Goal: Task Accomplishment & Management: Use online tool/utility

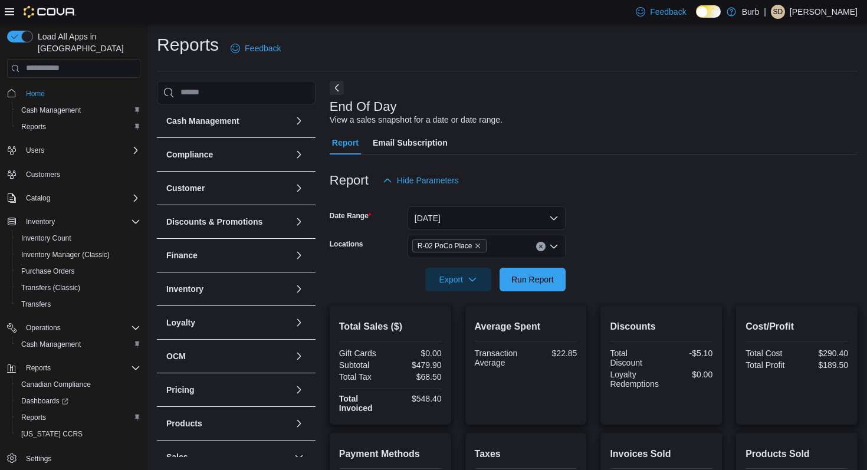
scroll to position [234, 0]
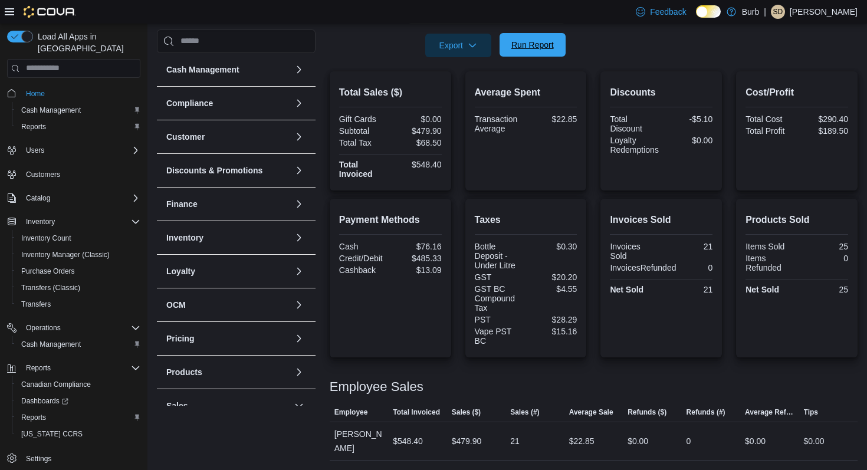
click at [546, 45] on span "Run Report" at bounding box center [532, 45] width 42 height 12
click at [727, 45] on form "Date Range [DATE] Locations R-02 PoCo Place Export Run Report" at bounding box center [594, 7] width 528 height 99
click at [551, 47] on span "Run Report" at bounding box center [532, 45] width 42 height 12
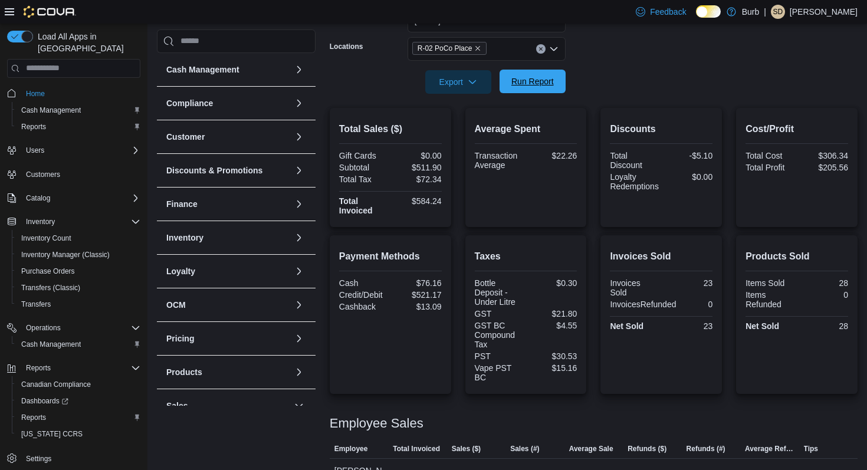
scroll to position [200, 0]
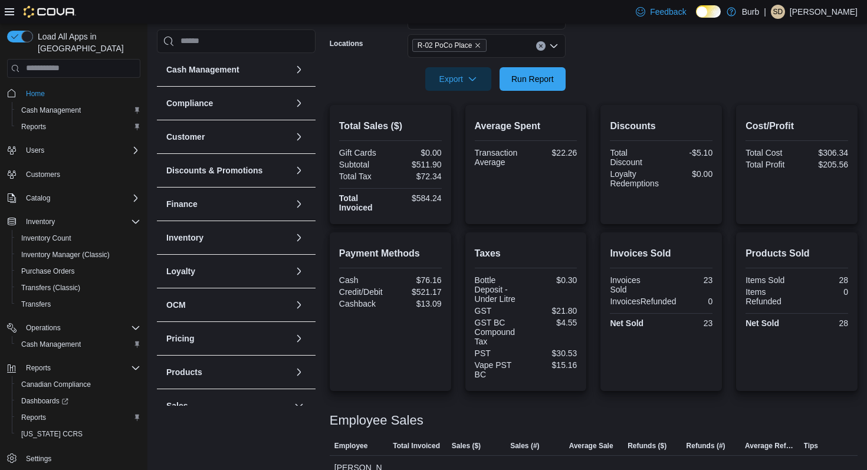
click at [539, 46] on icon "Clear input" at bounding box center [540, 46] width 5 height 5
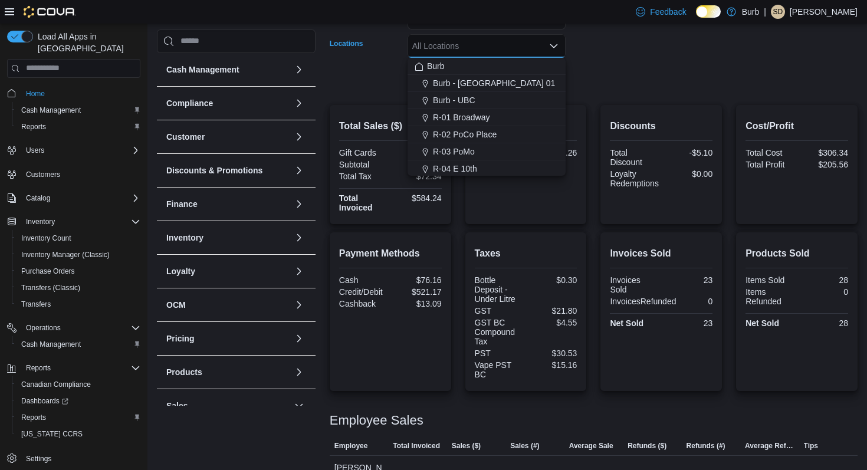
click at [573, 56] on form "Date Range [DATE] Locations All Locations Combo box. Selected. Combo box input.…" at bounding box center [594, 41] width 528 height 99
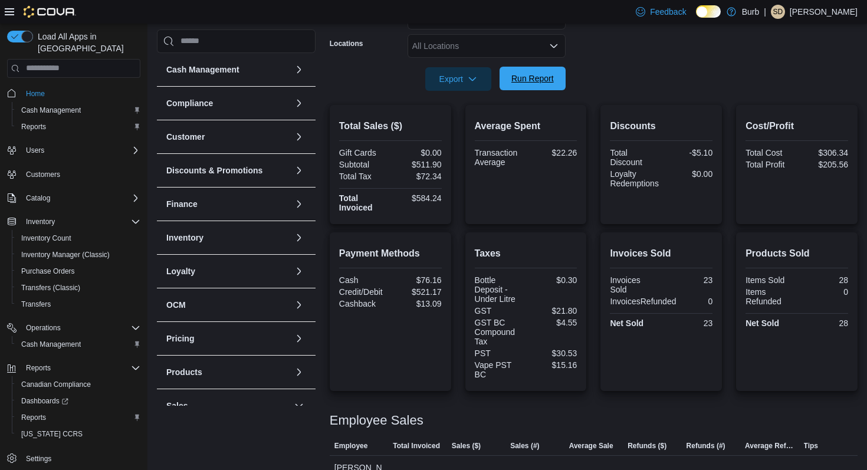
click at [553, 75] on span "Run Report" at bounding box center [532, 79] width 42 height 12
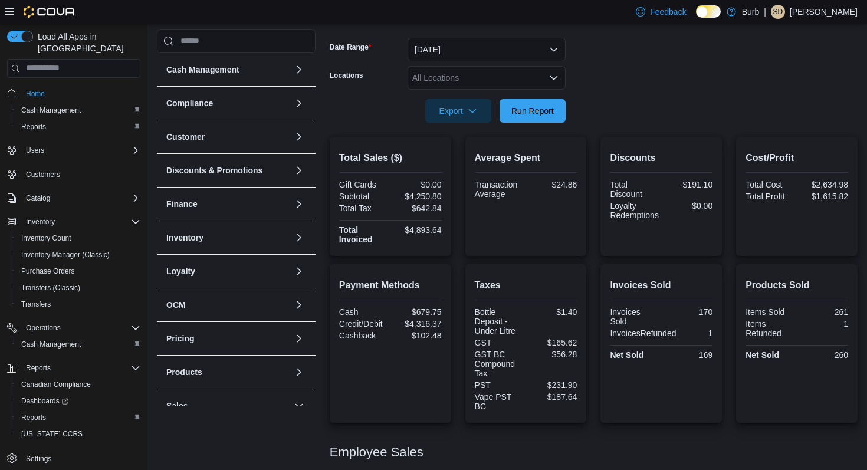
scroll to position [165, 0]
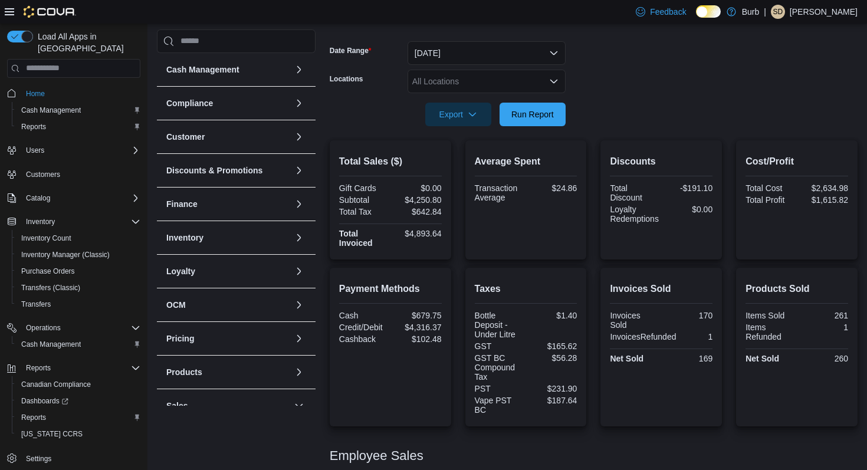
click at [549, 77] on icon "Open list of options" at bounding box center [553, 81] width 9 height 9
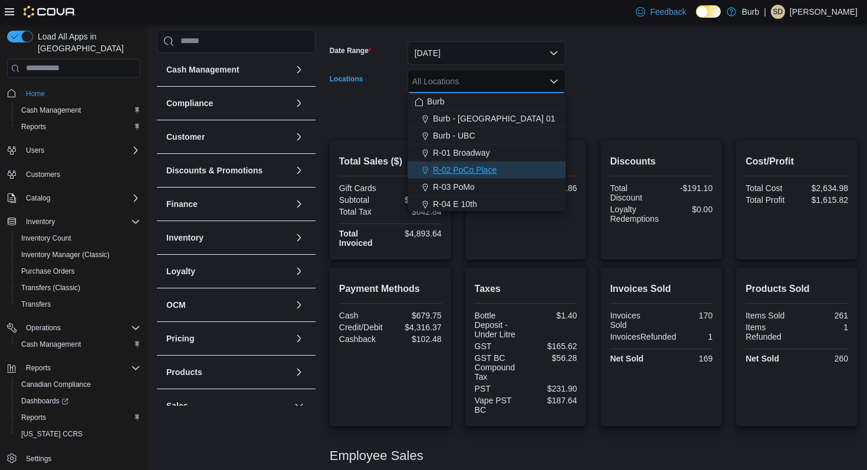
click at [533, 170] on div "R-02 PoCo Place" at bounding box center [486, 170] width 144 height 12
click at [638, 94] on div at bounding box center [594, 97] width 528 height 9
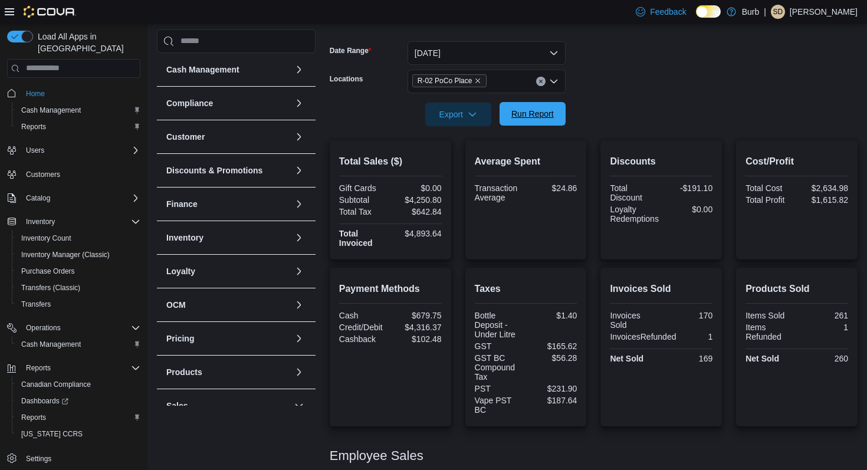
click at [538, 118] on span "Run Report" at bounding box center [532, 114] width 42 height 12
click at [538, 123] on span "Run Report" at bounding box center [532, 114] width 52 height 24
click at [538, 106] on span "Run Report" at bounding box center [532, 114] width 52 height 24
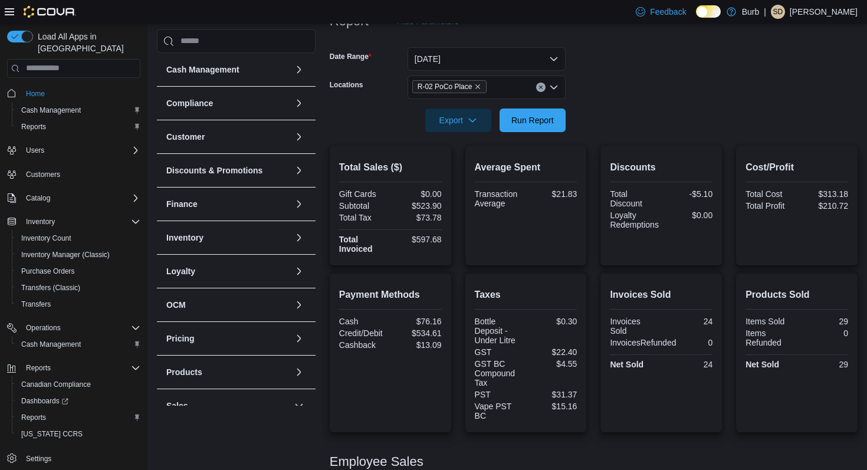
scroll to position [159, 0]
click at [540, 118] on span "Run Report" at bounding box center [532, 120] width 42 height 12
click at [545, 113] on span "Run Report" at bounding box center [532, 120] width 52 height 24
click at [537, 123] on span "Run Report" at bounding box center [532, 120] width 42 height 12
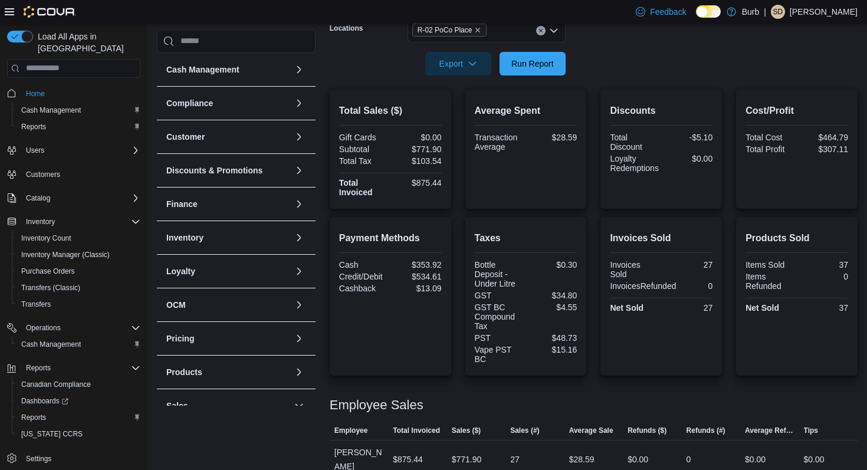
scroll to position [209, 0]
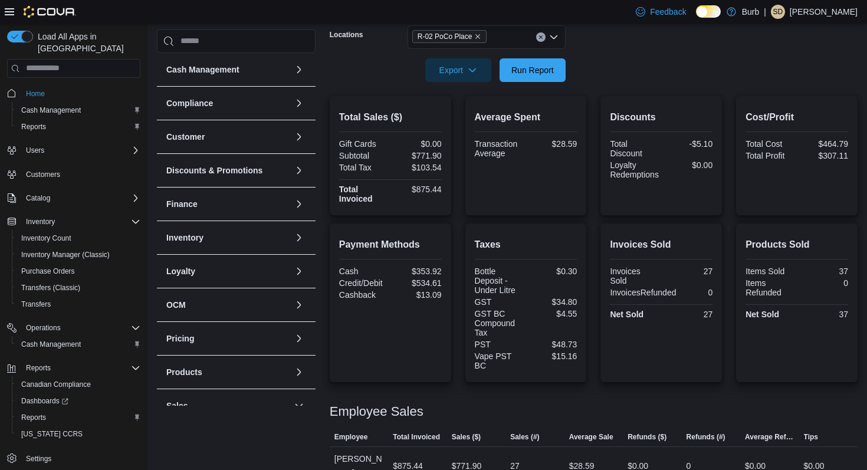
click at [542, 38] on icon "Clear input" at bounding box center [540, 37] width 5 height 5
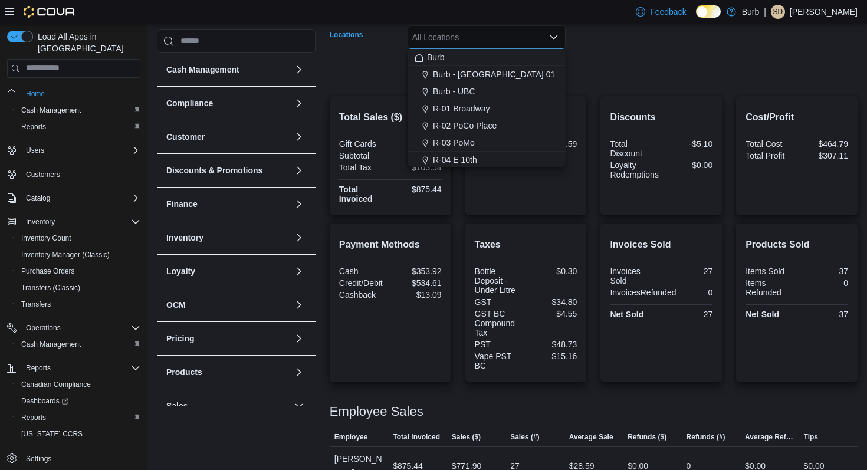
click at [617, 36] on form "Date Range [DATE] Locations All Locations Combo box. Selected. Combo box input.…" at bounding box center [594, 32] width 528 height 99
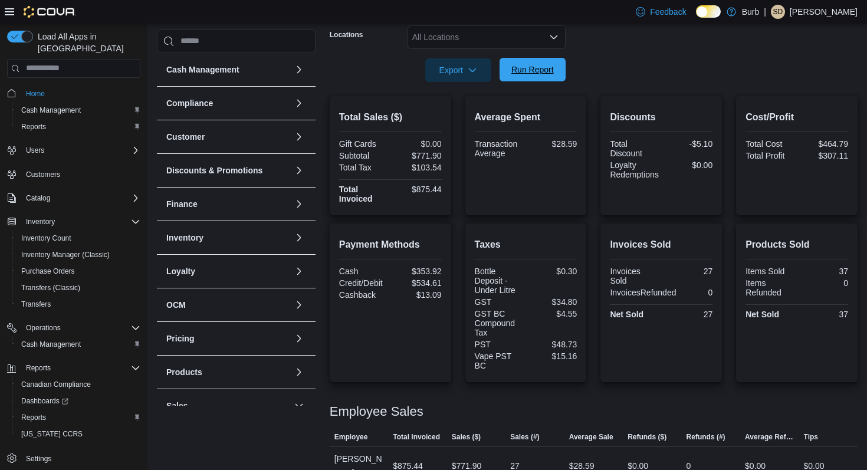
click at [542, 73] on span "Run Report" at bounding box center [532, 70] width 42 height 12
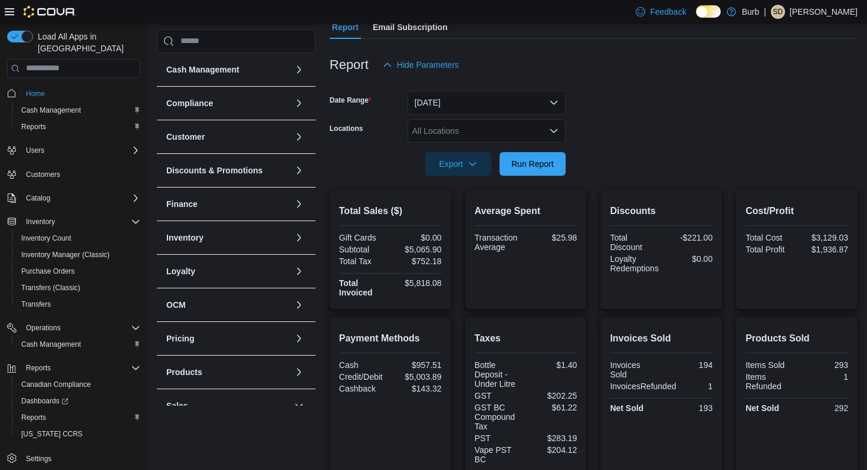
scroll to position [115, 0]
click at [513, 132] on div "All Locations" at bounding box center [486, 132] width 158 height 24
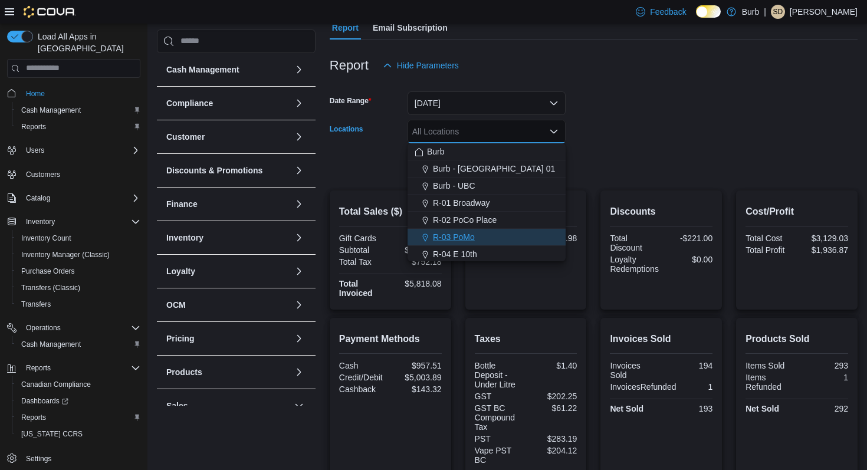
click at [502, 231] on div "R-03 PoMo" at bounding box center [486, 237] width 144 height 12
click at [629, 134] on form "Date Range [DATE] Locations R-03 PoMo Combo box. Selected. R-03 PoMo. Press Bac…" at bounding box center [594, 126] width 528 height 99
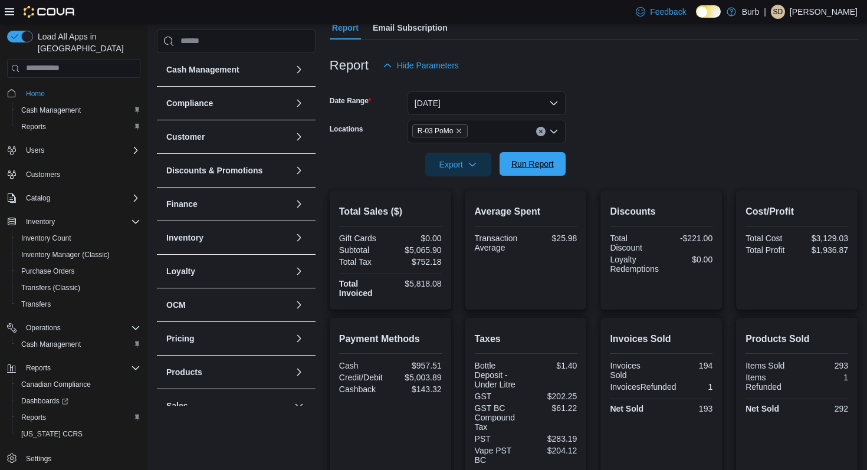
click at [539, 163] on span "Run Report" at bounding box center [532, 164] width 42 height 12
click at [538, 134] on button "Clear input" at bounding box center [540, 131] width 9 height 9
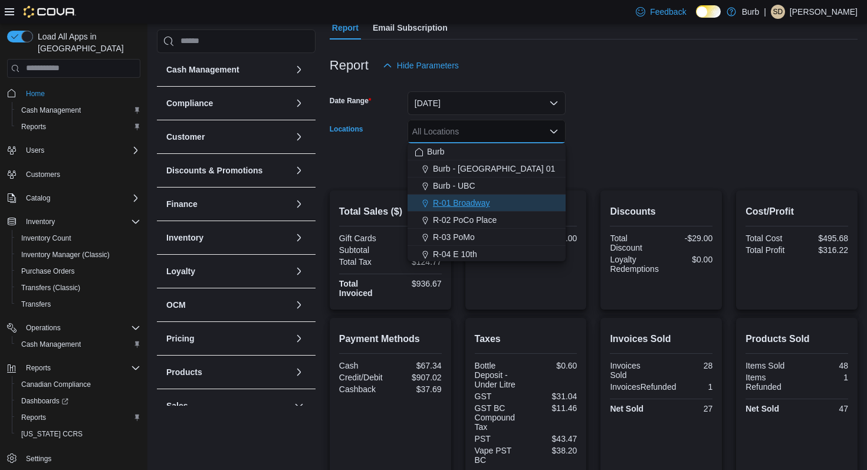
click at [513, 210] on button "R-01 Broadway" at bounding box center [486, 203] width 158 height 17
click at [622, 138] on form "Date Range [DATE] Locations R-01 Broadway Combo box. Selected. R-01 Broadway. P…" at bounding box center [594, 126] width 528 height 99
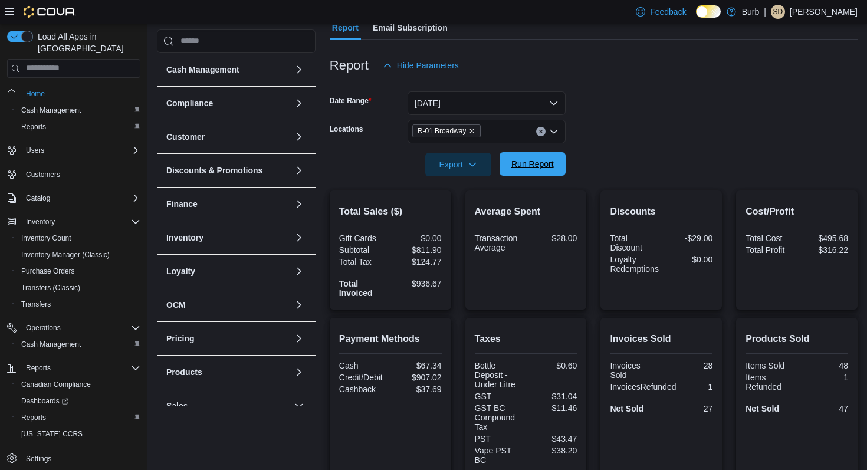
click at [556, 166] on span "Run Report" at bounding box center [532, 164] width 52 height 24
click at [541, 133] on icon "Clear input" at bounding box center [540, 131] width 5 height 5
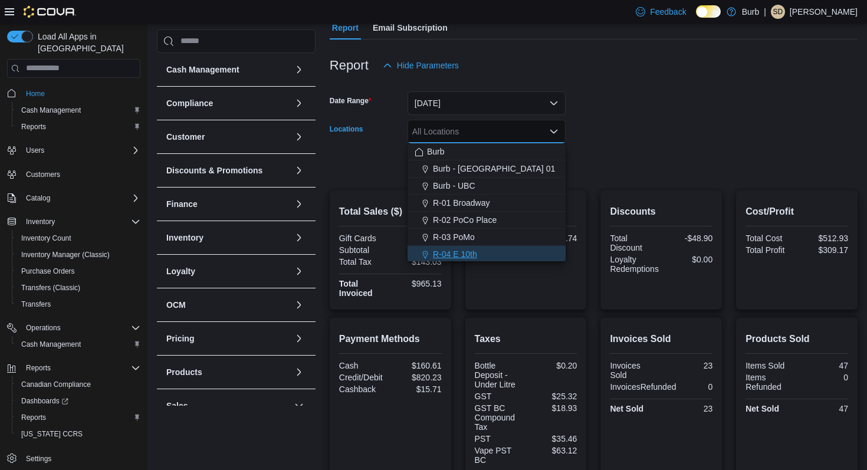
click at [482, 252] on div "R-04 E 10th" at bounding box center [486, 254] width 144 height 12
click at [617, 150] on div at bounding box center [594, 147] width 528 height 9
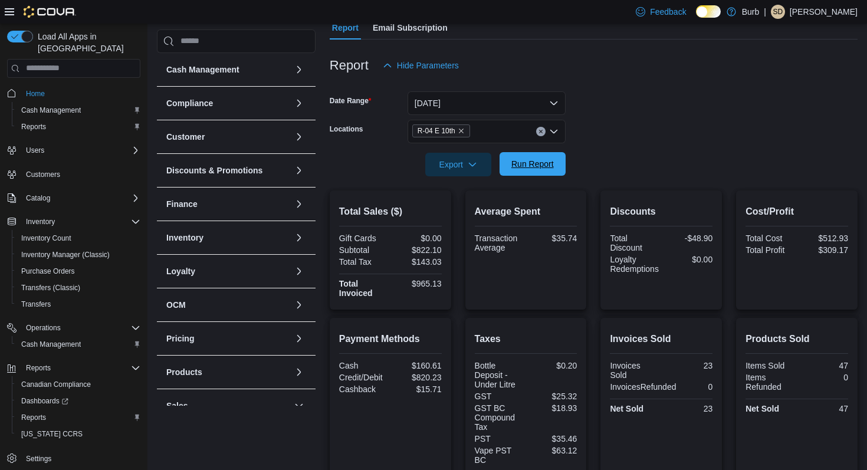
click at [549, 162] on span "Run Report" at bounding box center [532, 164] width 42 height 12
click at [541, 129] on icon "Clear input" at bounding box center [540, 131] width 5 height 5
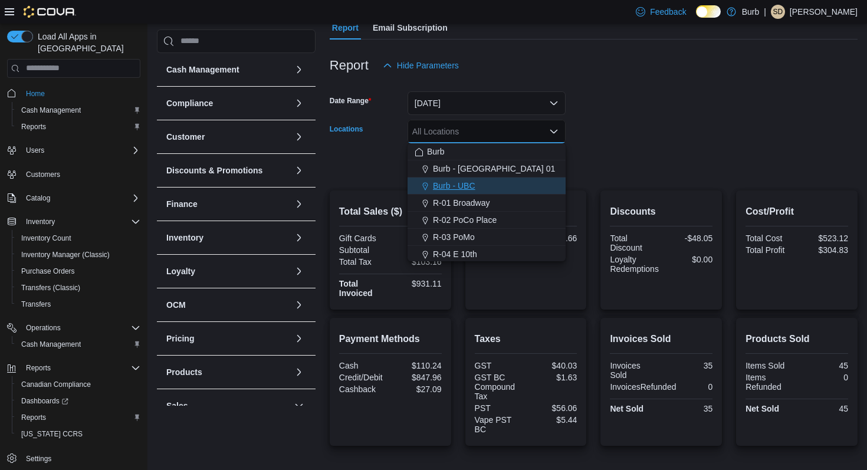
click at [503, 181] on div "Burb - UBC" at bounding box center [486, 186] width 144 height 12
click at [607, 131] on form "Date Range [DATE] Locations Burb - [GEOGRAPHIC_DATA] Combo box. Selected. Burb …" at bounding box center [594, 126] width 528 height 99
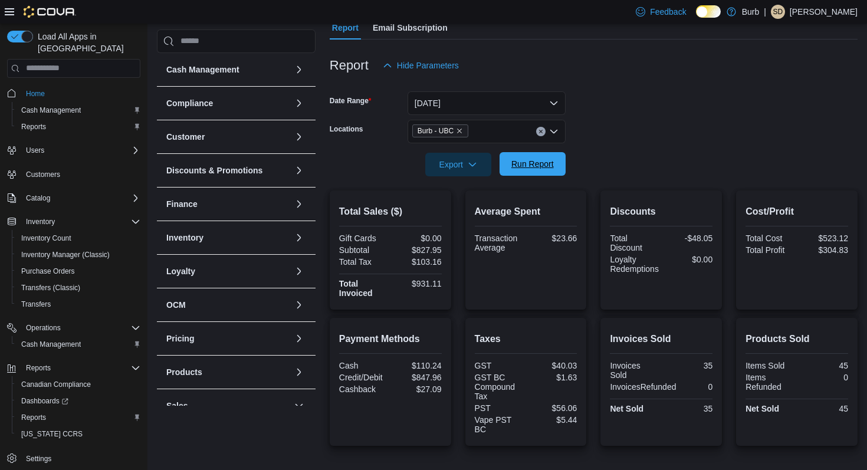
click at [538, 167] on span "Run Report" at bounding box center [532, 164] width 42 height 12
click at [542, 135] on button "Clear input" at bounding box center [540, 131] width 9 height 9
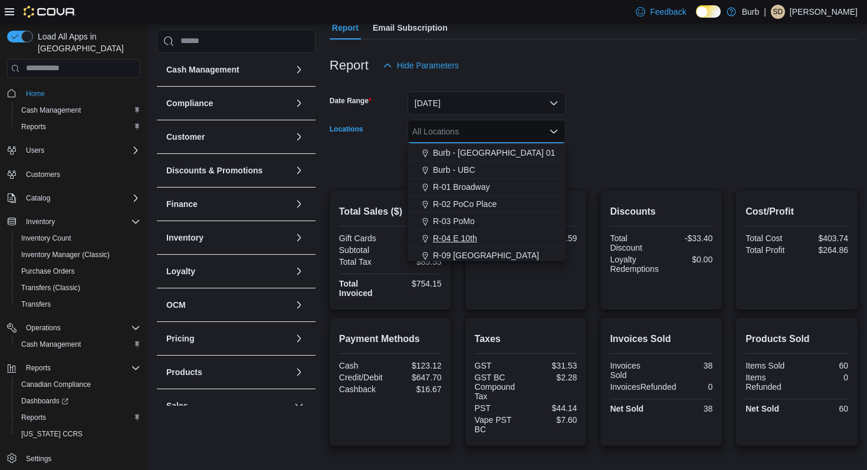
scroll to position [19, 0]
click at [469, 247] on span "R-09 [GEOGRAPHIC_DATA]" at bounding box center [486, 252] width 106 height 12
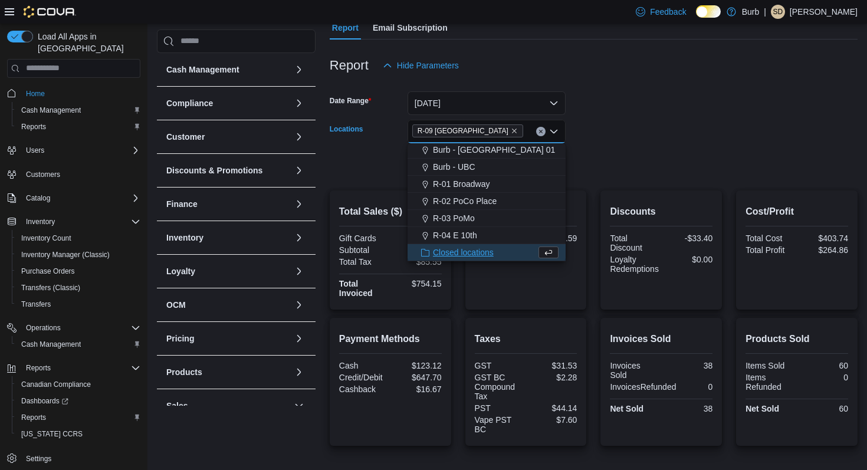
click at [591, 158] on form "Date Range [DATE] Locations R-09 [GEOGRAPHIC_DATA] Combo box. Selected. R-09 [G…" at bounding box center [594, 126] width 528 height 99
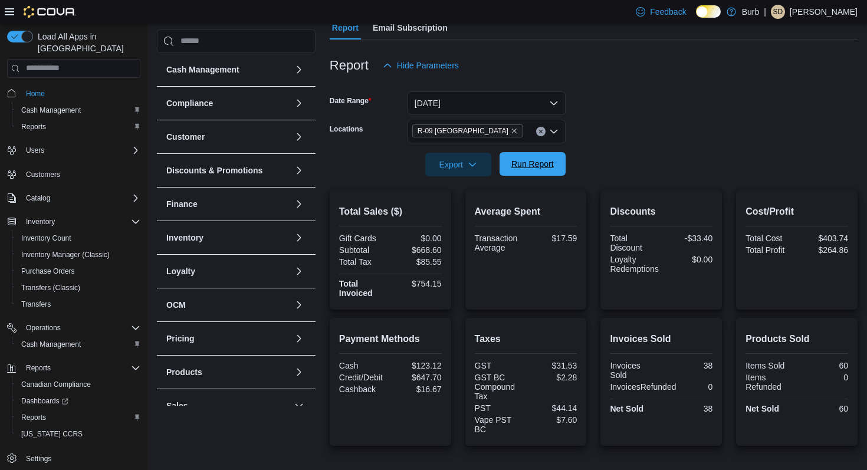
click at [533, 167] on span "Run Report" at bounding box center [532, 164] width 42 height 12
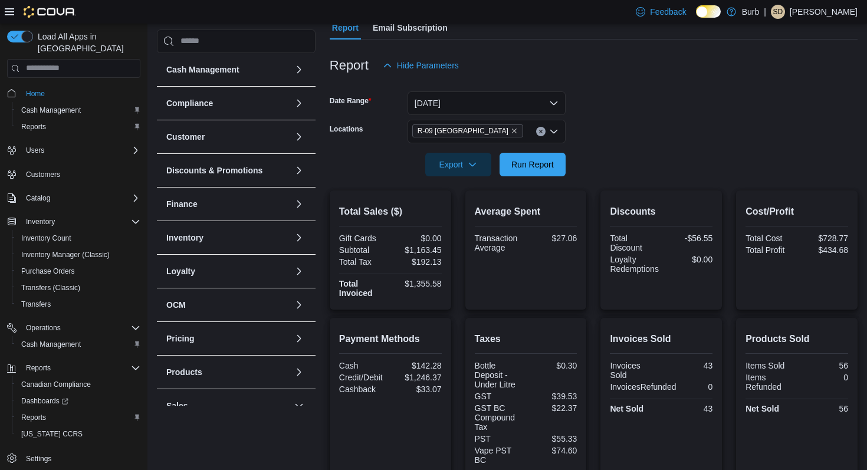
click at [538, 131] on icon "Clear input" at bounding box center [540, 131] width 5 height 5
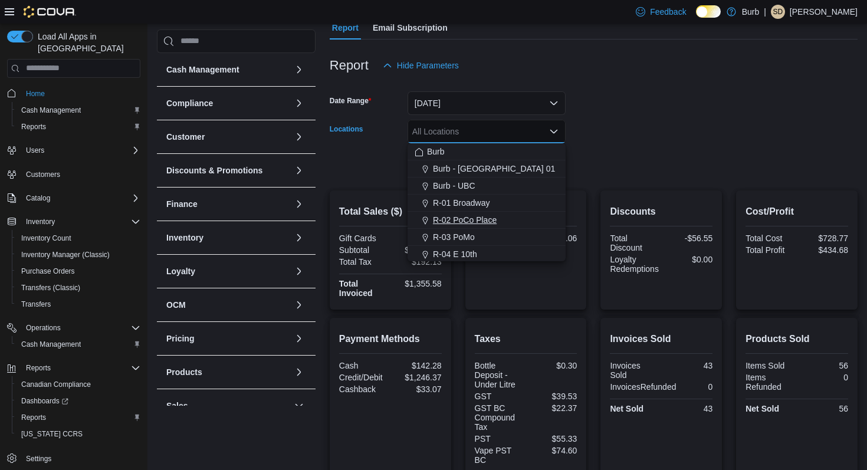
click at [501, 212] on button "R-02 PoCo Place" at bounding box center [486, 220] width 158 height 17
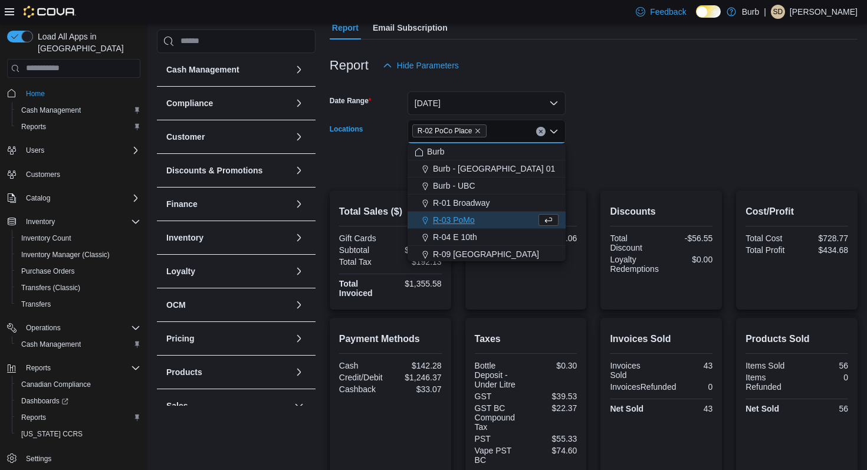
click at [578, 162] on form "Date Range [DATE] Locations R-02 [GEOGRAPHIC_DATA] Combo box. Selected. R-02 [G…" at bounding box center [594, 126] width 528 height 99
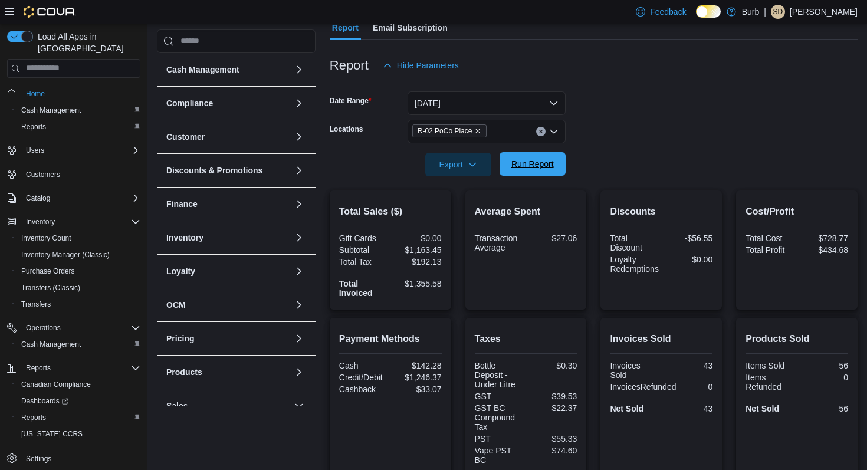
click at [551, 159] on span "Run Report" at bounding box center [532, 164] width 42 height 12
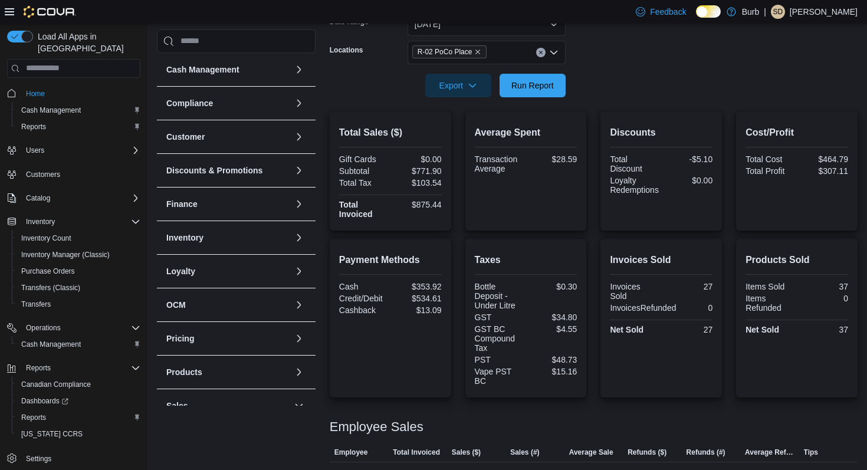
scroll to position [187, 0]
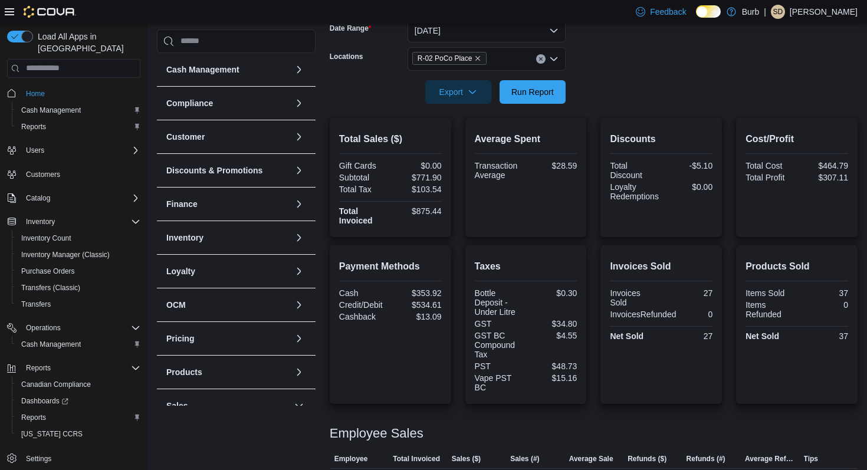
click at [542, 62] on button "Clear input" at bounding box center [540, 58] width 9 height 9
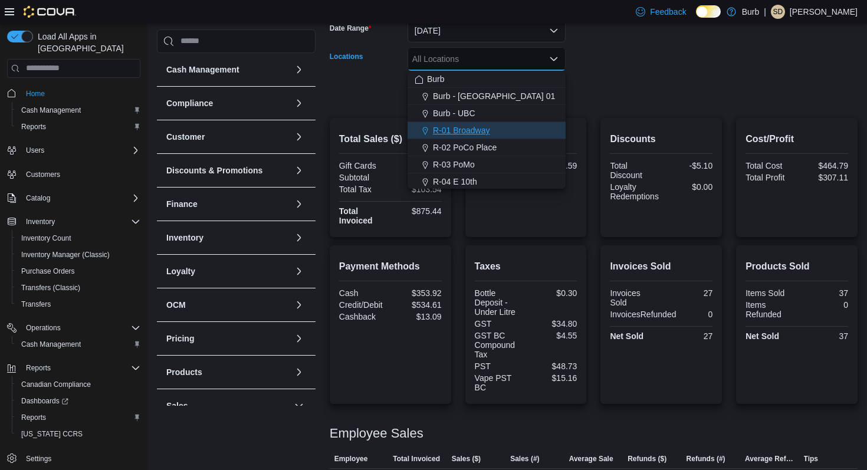
click at [518, 130] on div "R-01 Broadway" at bounding box center [486, 130] width 144 height 12
click at [605, 80] on form "Date Range [DATE] Locations R-01 Broadway Combo box. Selected. R-01 Broadway. P…" at bounding box center [594, 54] width 528 height 99
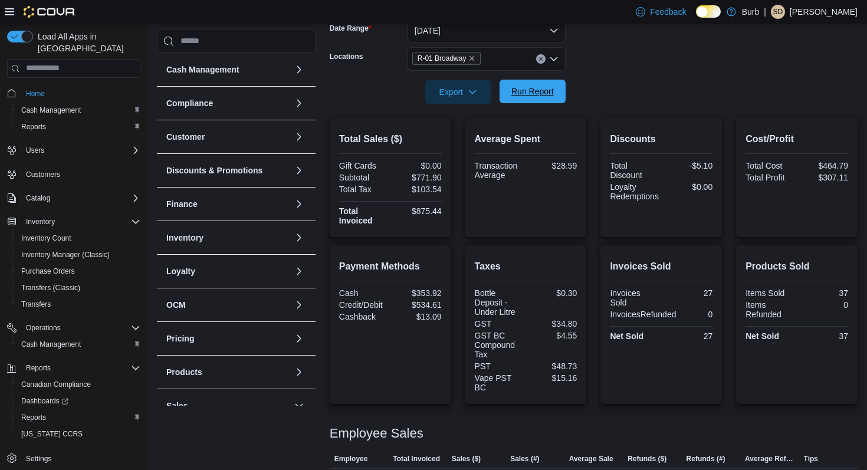
click at [559, 84] on button "Run Report" at bounding box center [532, 92] width 66 height 24
click at [539, 60] on icon "Clear input" at bounding box center [540, 59] width 5 height 5
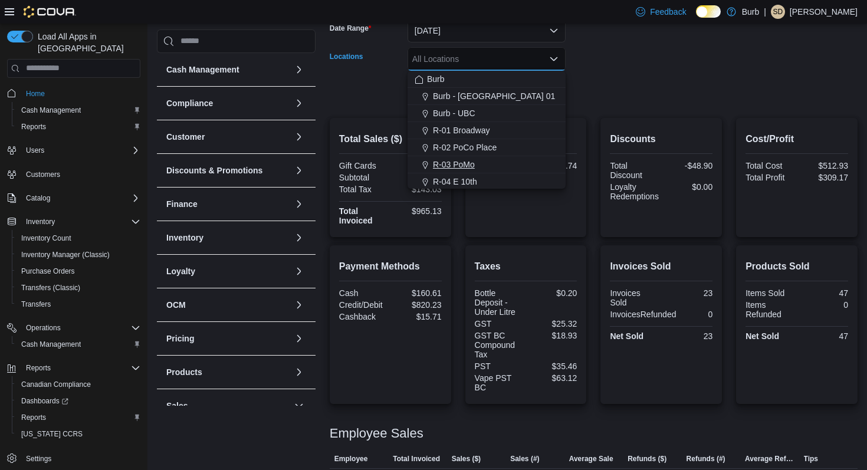
click at [509, 166] on div "R-03 PoMo" at bounding box center [486, 165] width 144 height 12
click at [601, 104] on div at bounding box center [594, 111] width 528 height 14
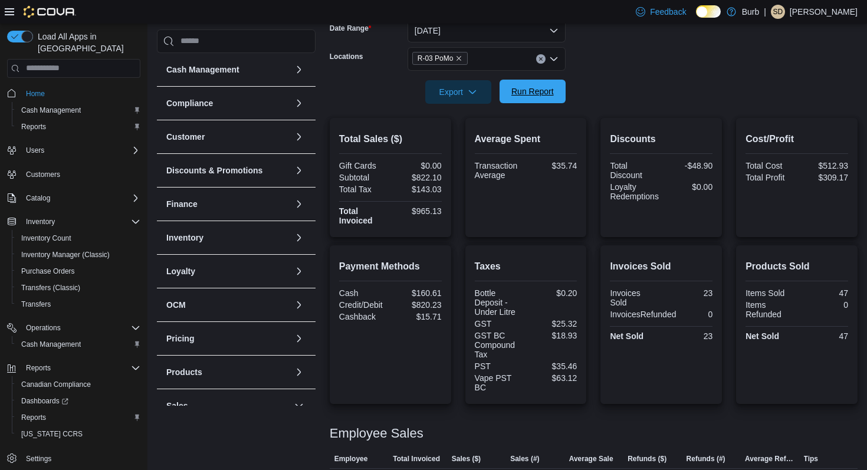
click at [558, 91] on button "Run Report" at bounding box center [532, 92] width 66 height 24
click at [542, 57] on icon "Clear input" at bounding box center [540, 59] width 5 height 5
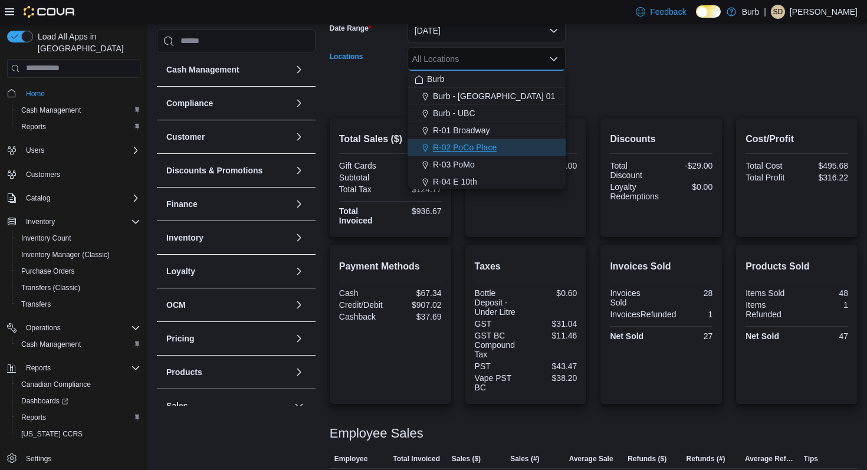
click at [509, 140] on button "R-02 PoCo Place" at bounding box center [486, 147] width 158 height 17
click at [594, 87] on form "Date Range [DATE] Locations R-02 [GEOGRAPHIC_DATA] Combo box. Selected. R-02 [G…" at bounding box center [594, 54] width 528 height 99
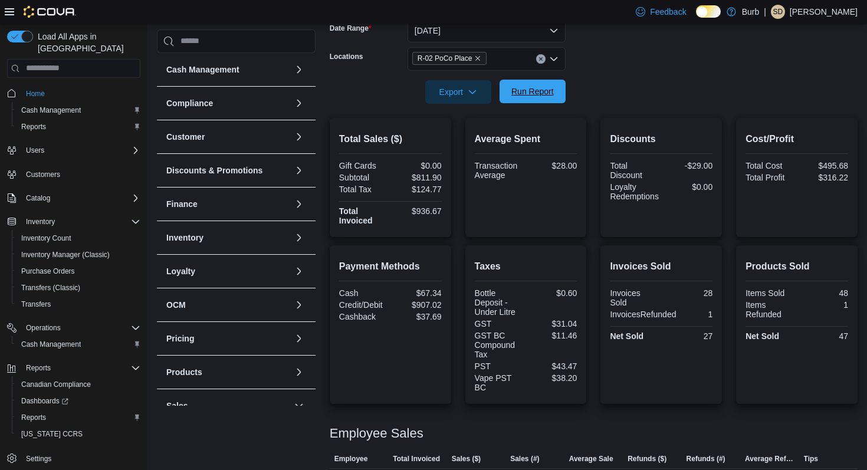
click at [548, 84] on span "Run Report" at bounding box center [532, 92] width 52 height 24
click at [528, 95] on span "Run Report" at bounding box center [532, 91] width 42 height 12
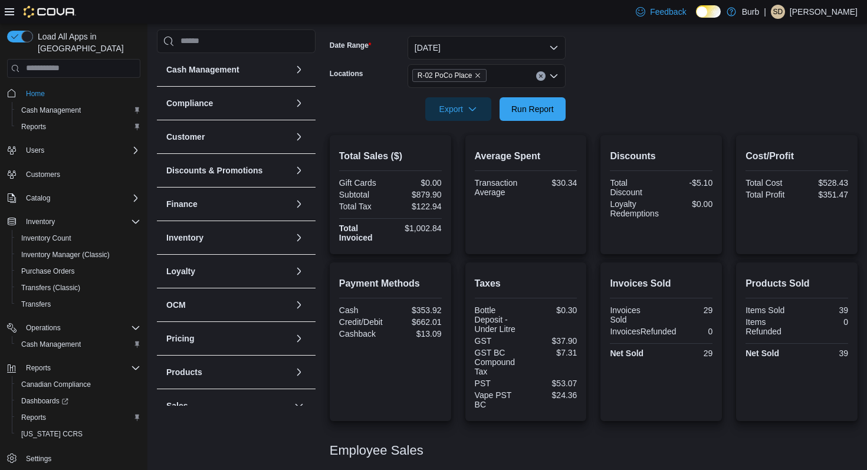
scroll to position [166, 0]
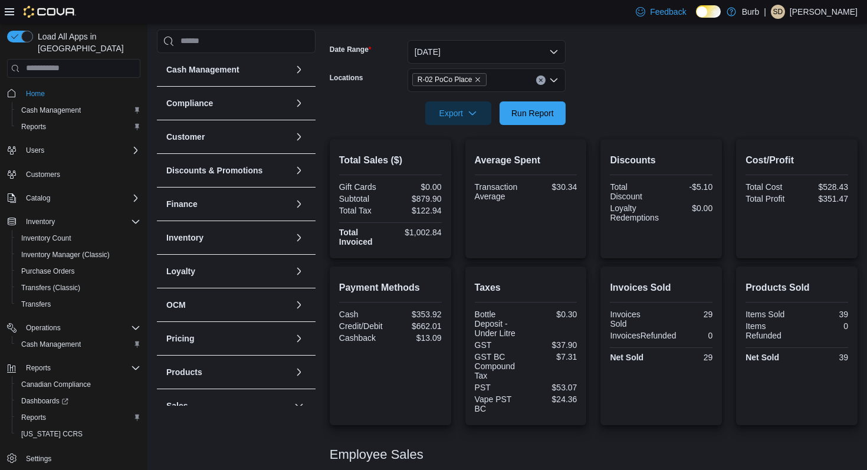
click at [541, 80] on icon "Clear input" at bounding box center [540, 79] width 3 height 3
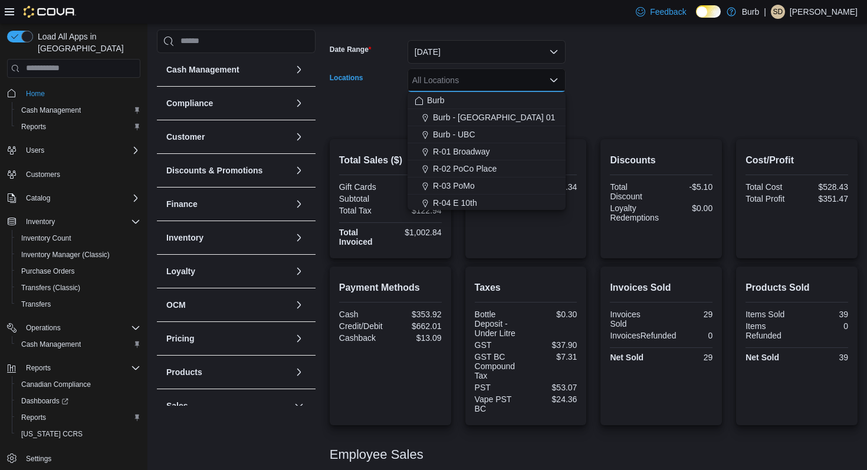
click at [614, 88] on form "Date Range [DATE] Locations All Locations Combo box. Selected. Combo box input.…" at bounding box center [594, 75] width 528 height 99
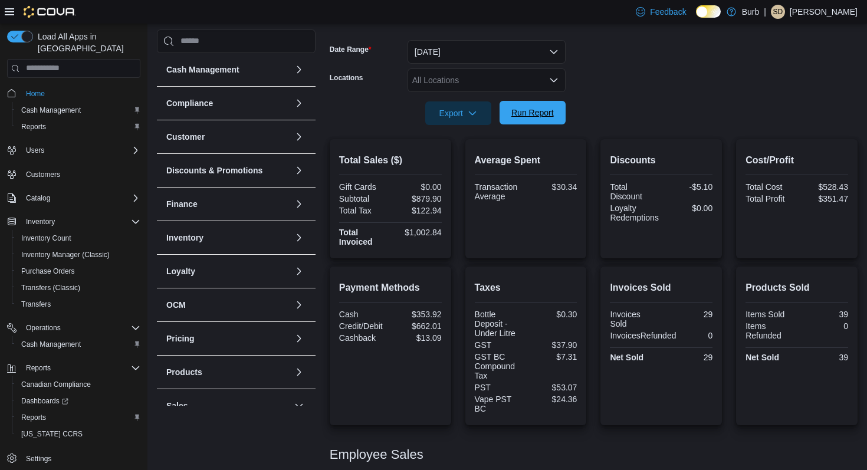
click at [548, 116] on span "Run Report" at bounding box center [532, 113] width 42 height 12
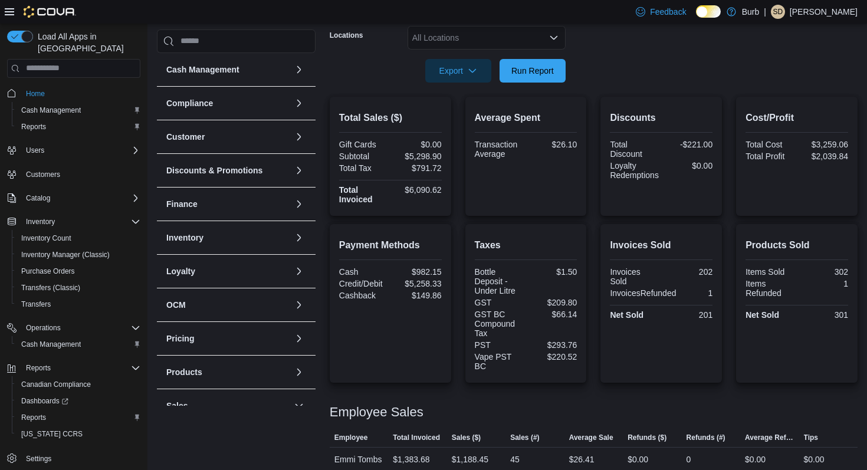
scroll to position [195, 0]
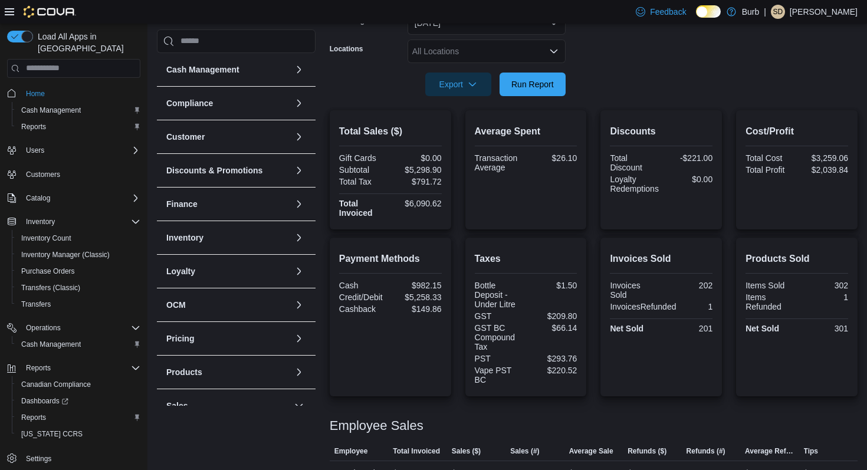
click at [549, 50] on icon "Open list of options" at bounding box center [553, 51] width 9 height 9
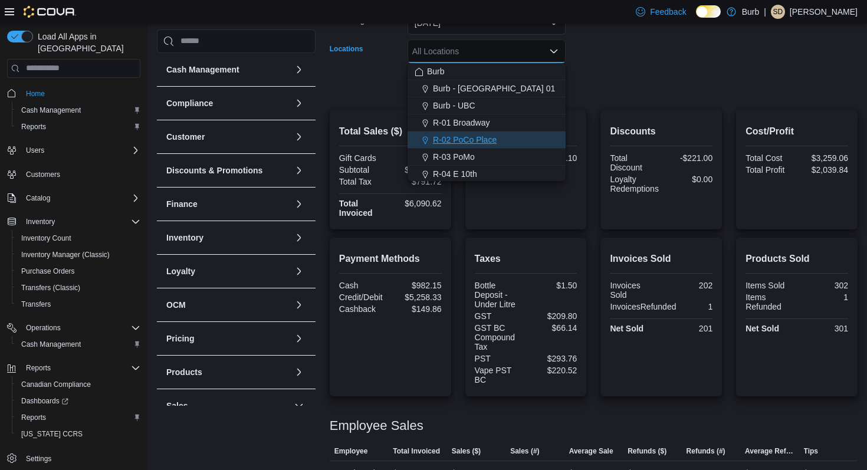
click at [541, 133] on button "R-02 PoCo Place" at bounding box center [486, 139] width 158 height 17
click at [630, 68] on div at bounding box center [594, 67] width 528 height 9
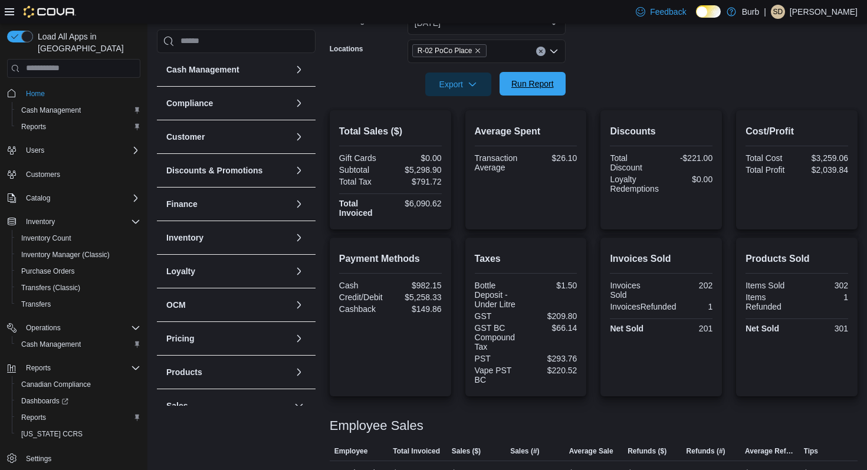
click at [538, 86] on span "Run Report" at bounding box center [532, 84] width 42 height 12
click at [554, 77] on span "Run Report" at bounding box center [532, 84] width 52 height 24
